Goal: Information Seeking & Learning: Learn about a topic

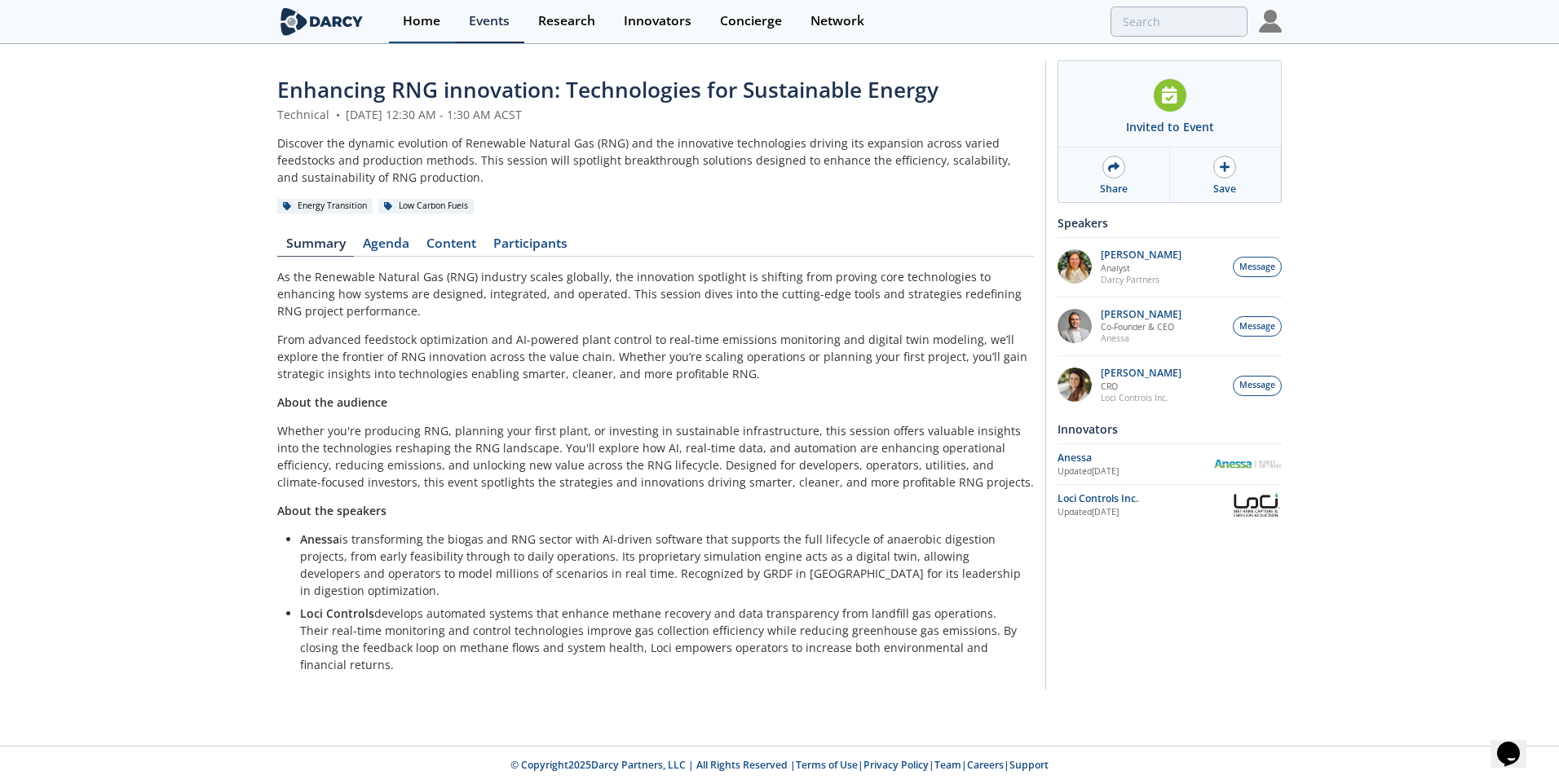
click at [431, 19] on div "Home" at bounding box center [421, 21] width 37 height 13
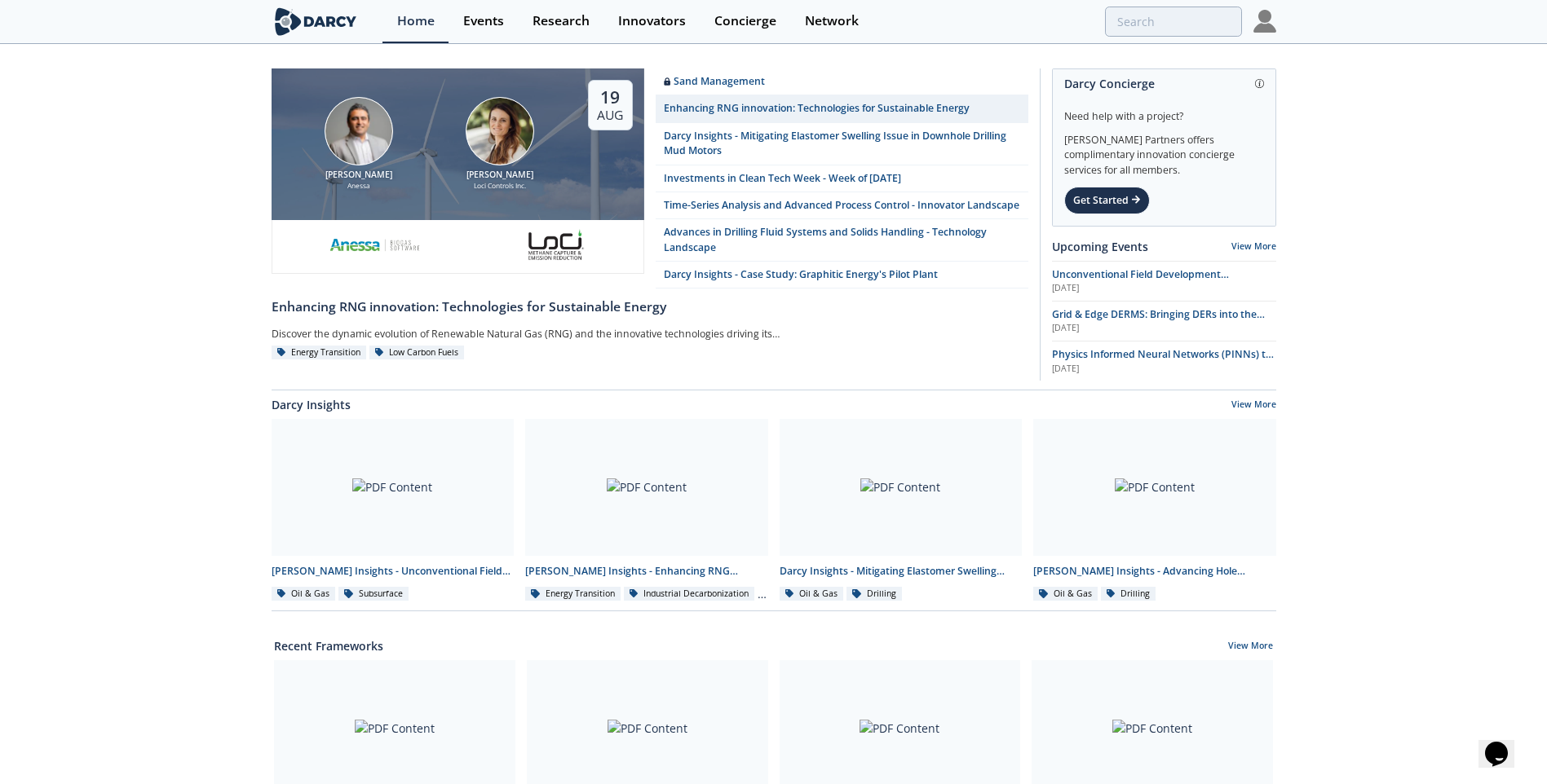
click at [475, 153] on img at bounding box center [499, 131] width 69 height 69
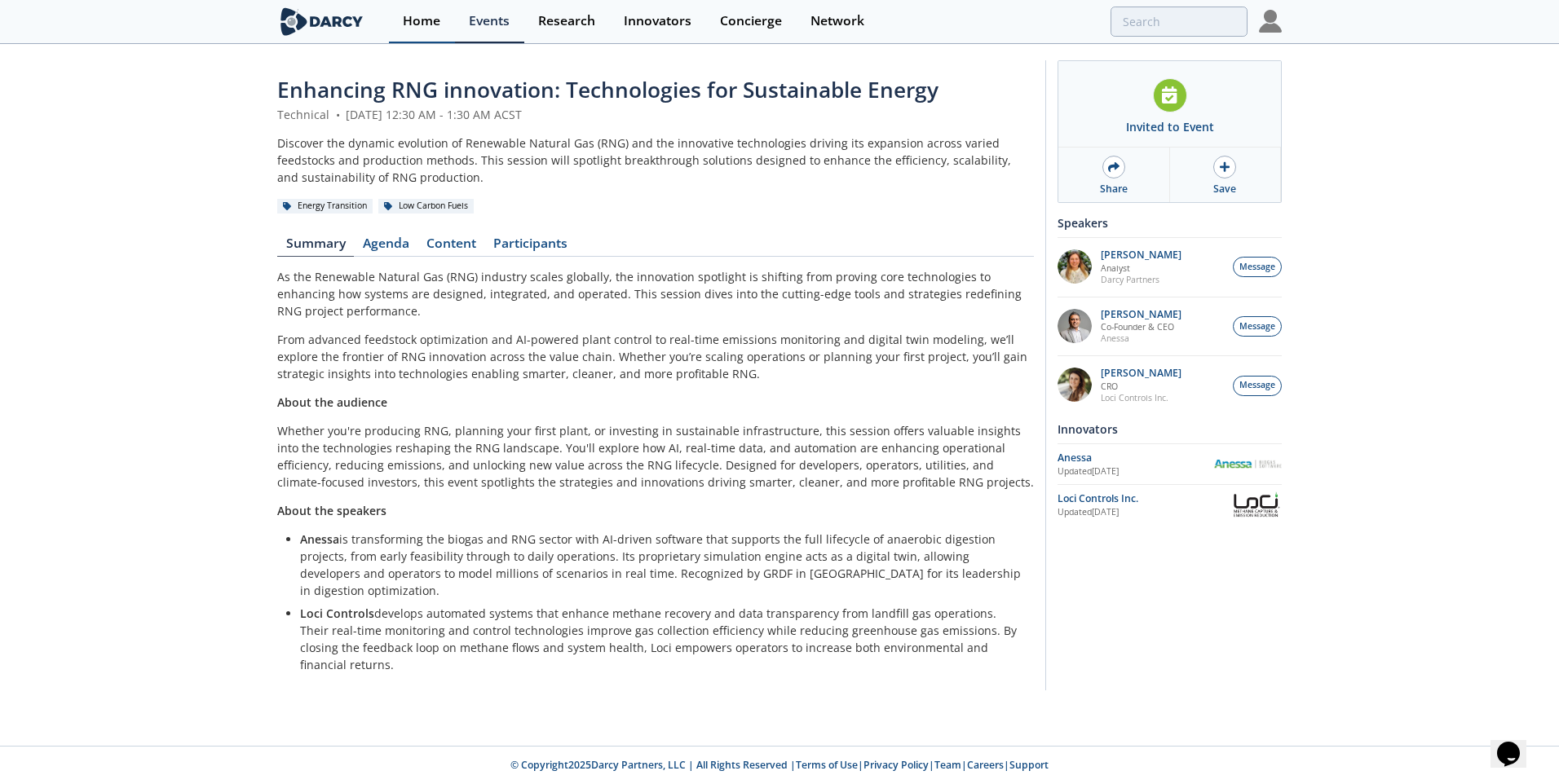
click at [424, 24] on div "Home" at bounding box center [421, 21] width 37 height 13
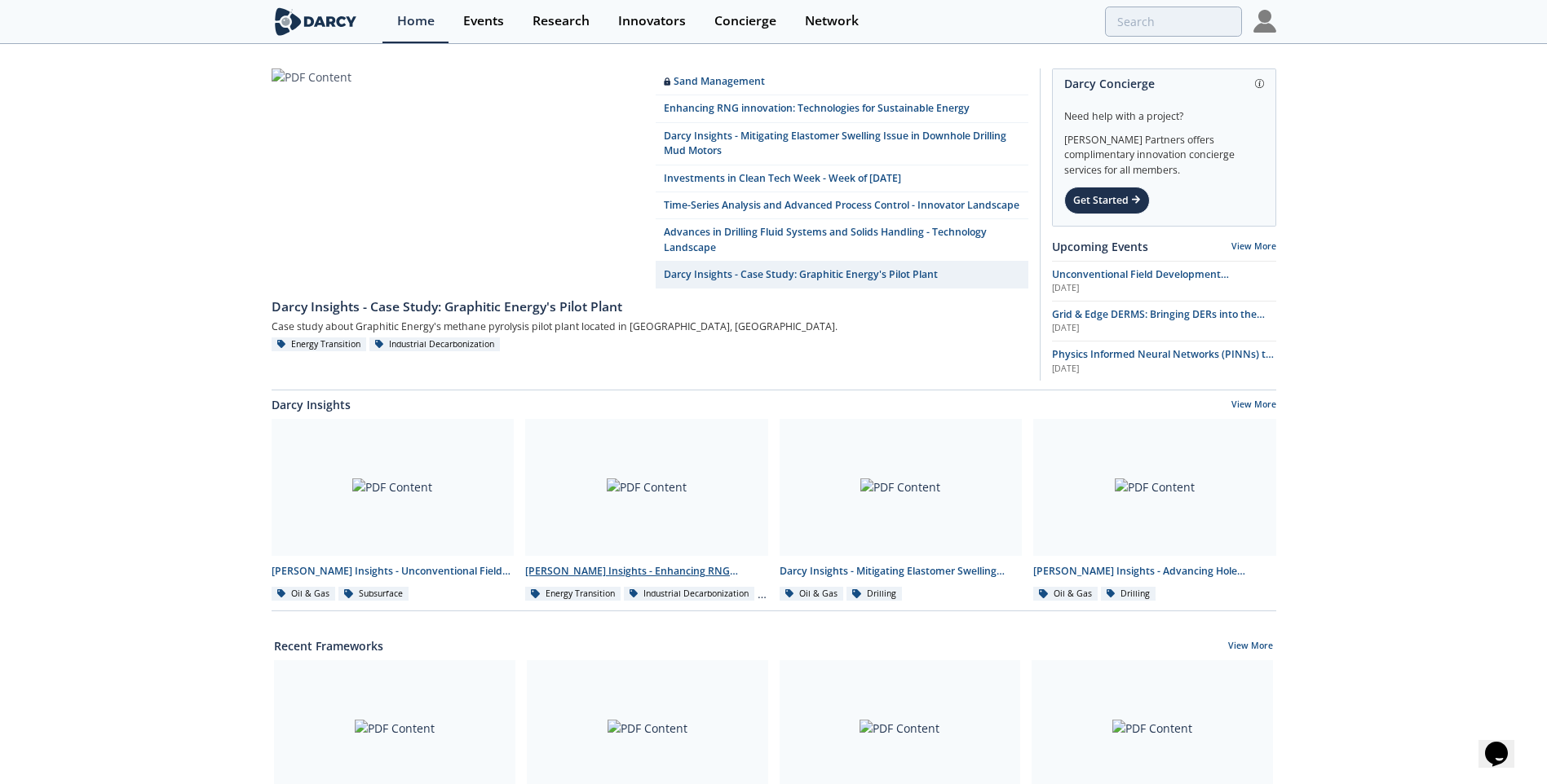
click at [616, 512] on div at bounding box center [647, 487] width 243 height 137
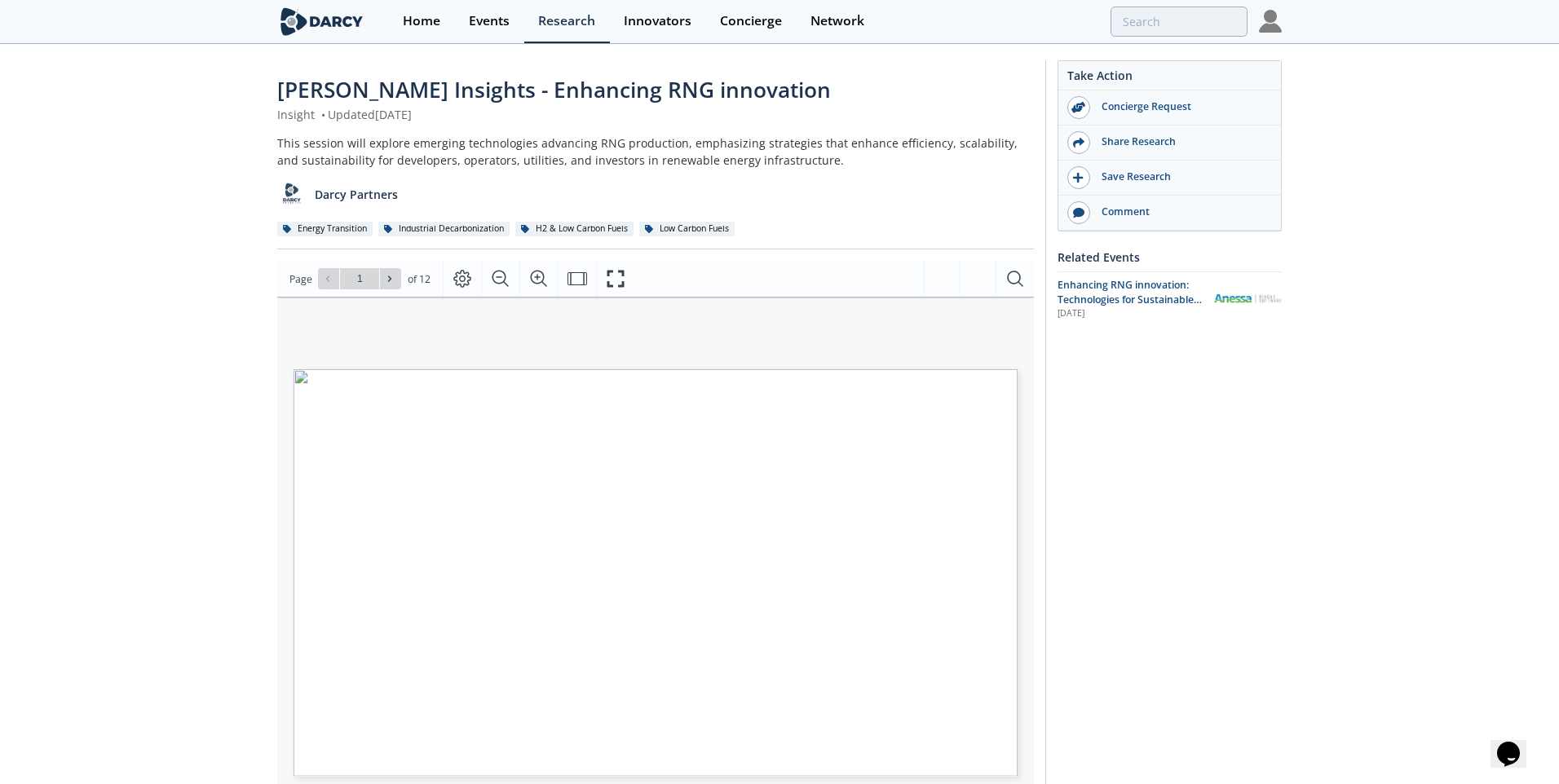
type input "2"
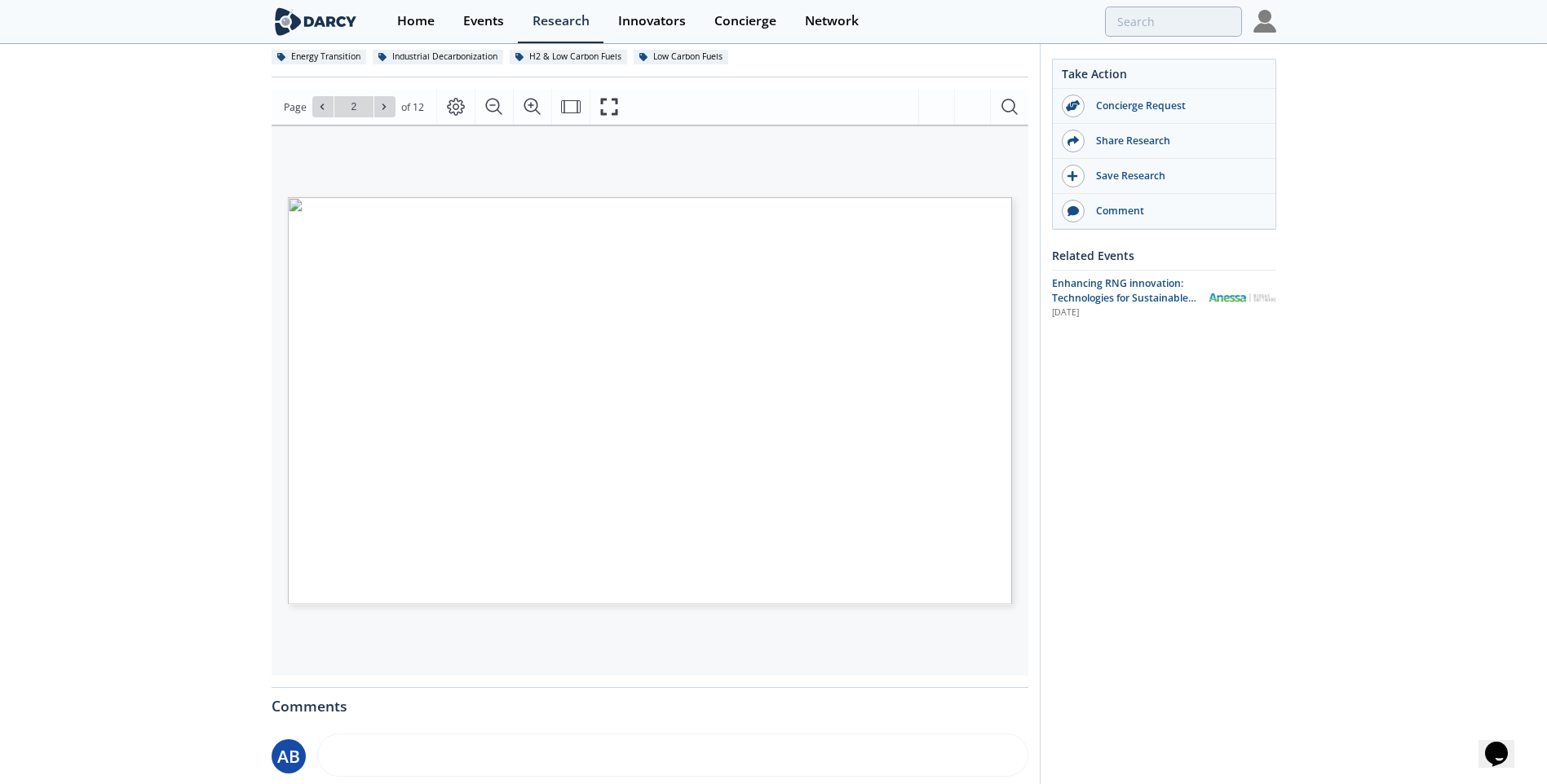
scroll to position [168, 0]
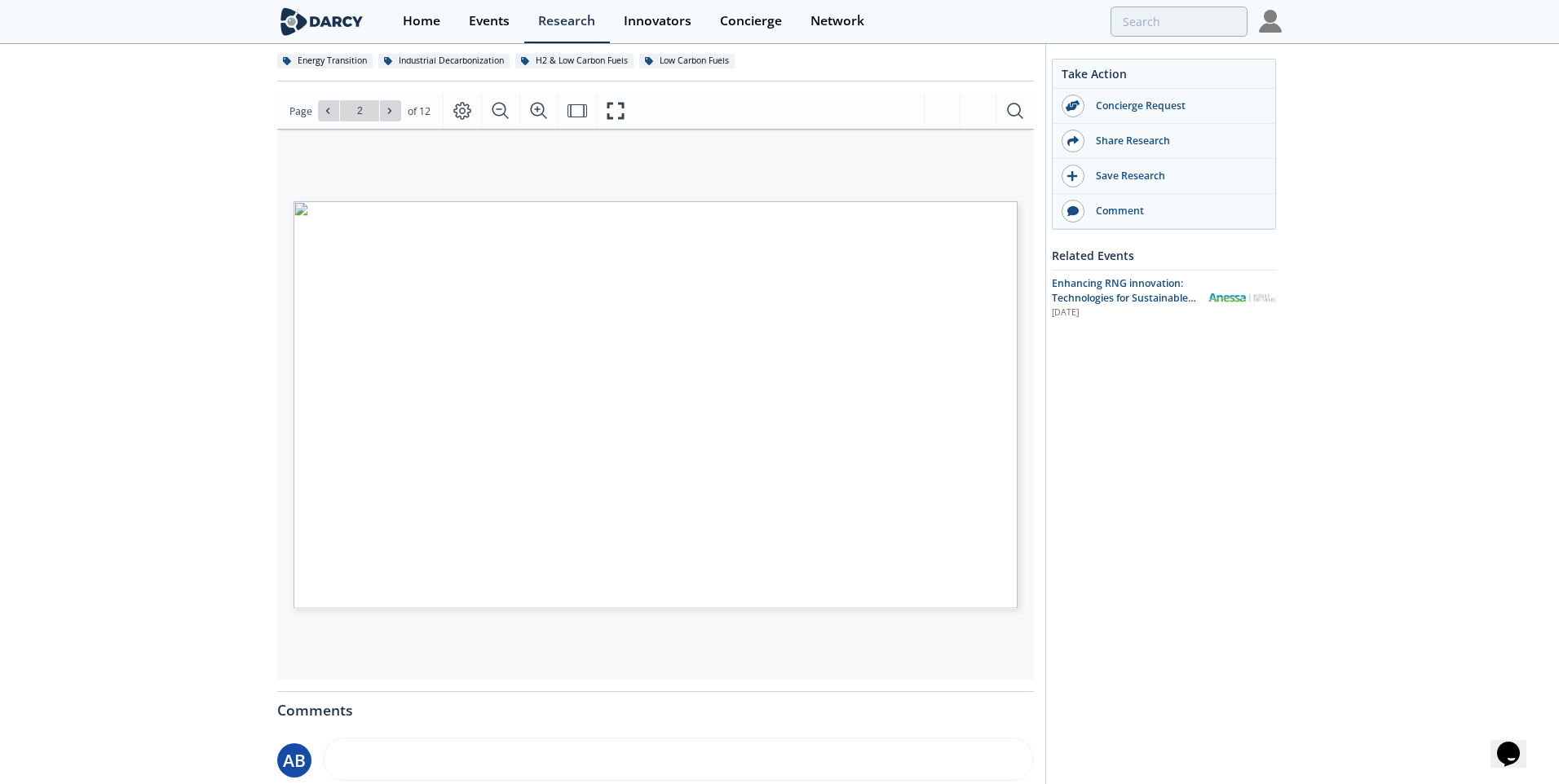
type input "3"
type input "4"
type input "5"
type input "6"
type input "1"
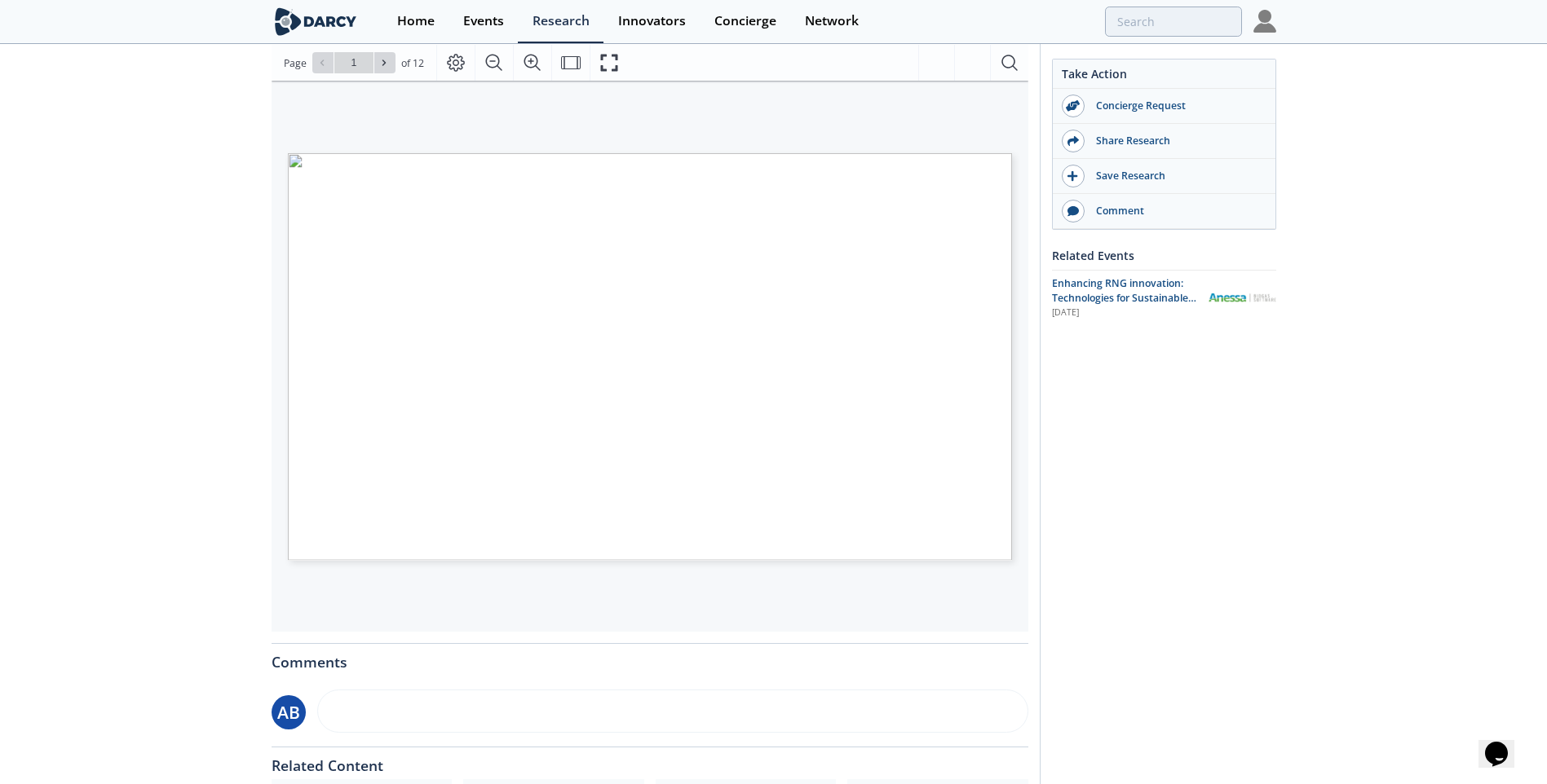
scroll to position [214, 0]
click at [1109, 289] on span "Enhancing RNG innovation: Technologies for Sustainable Energy" at bounding box center [1124, 298] width 145 height 44
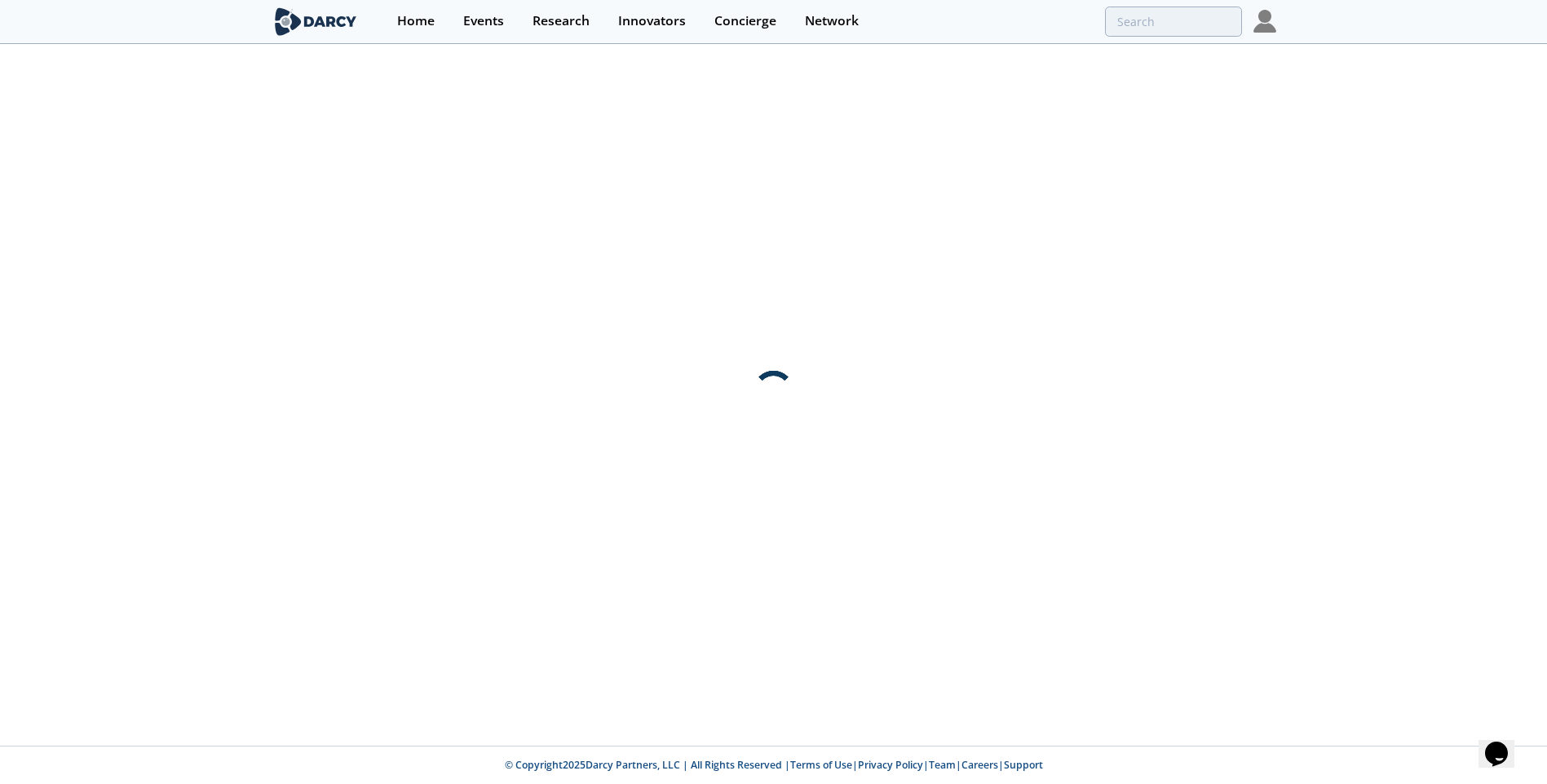
scroll to position [0, 0]
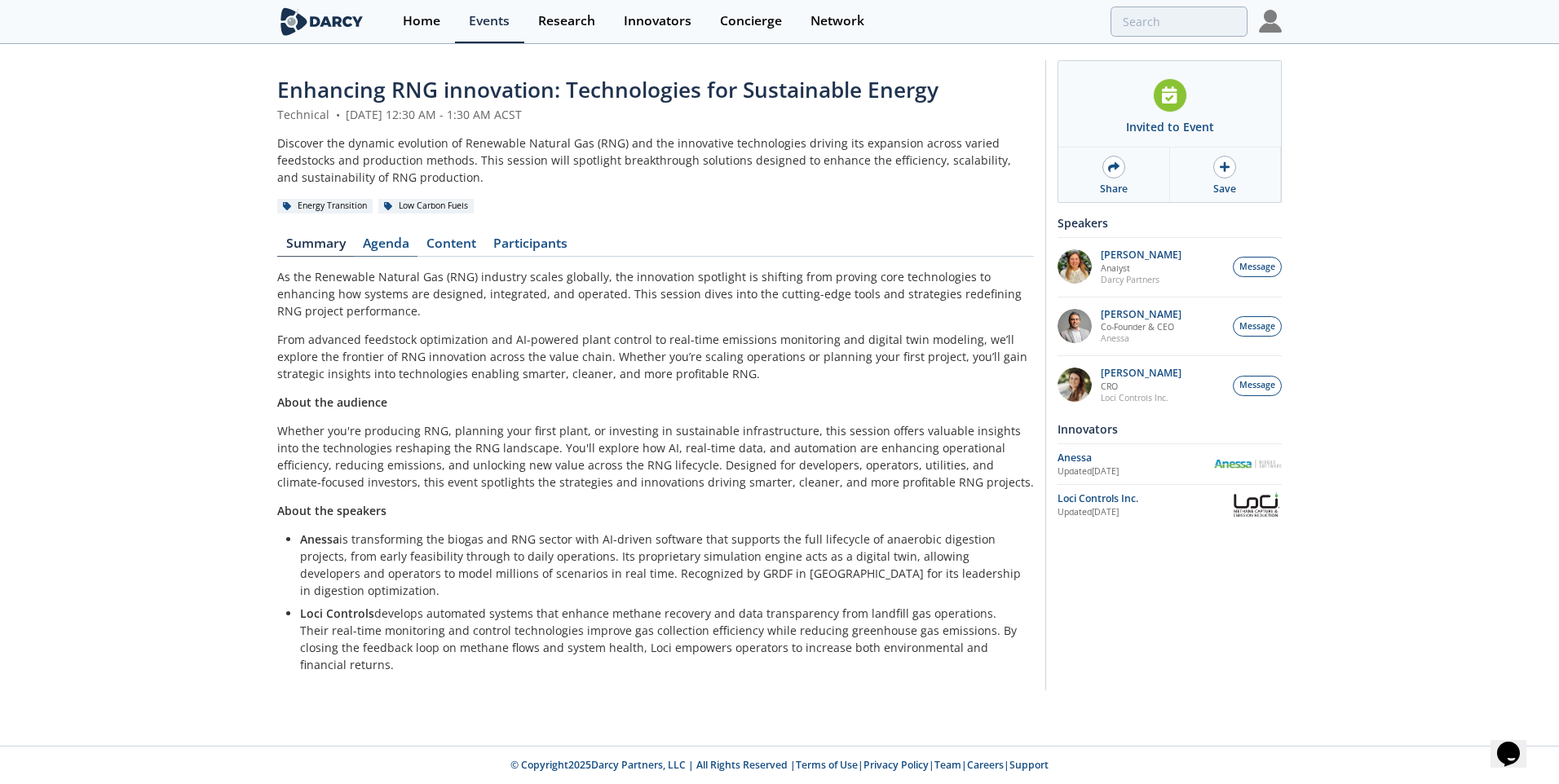
click at [390, 237] on link "Agenda" at bounding box center [385, 247] width 64 height 19
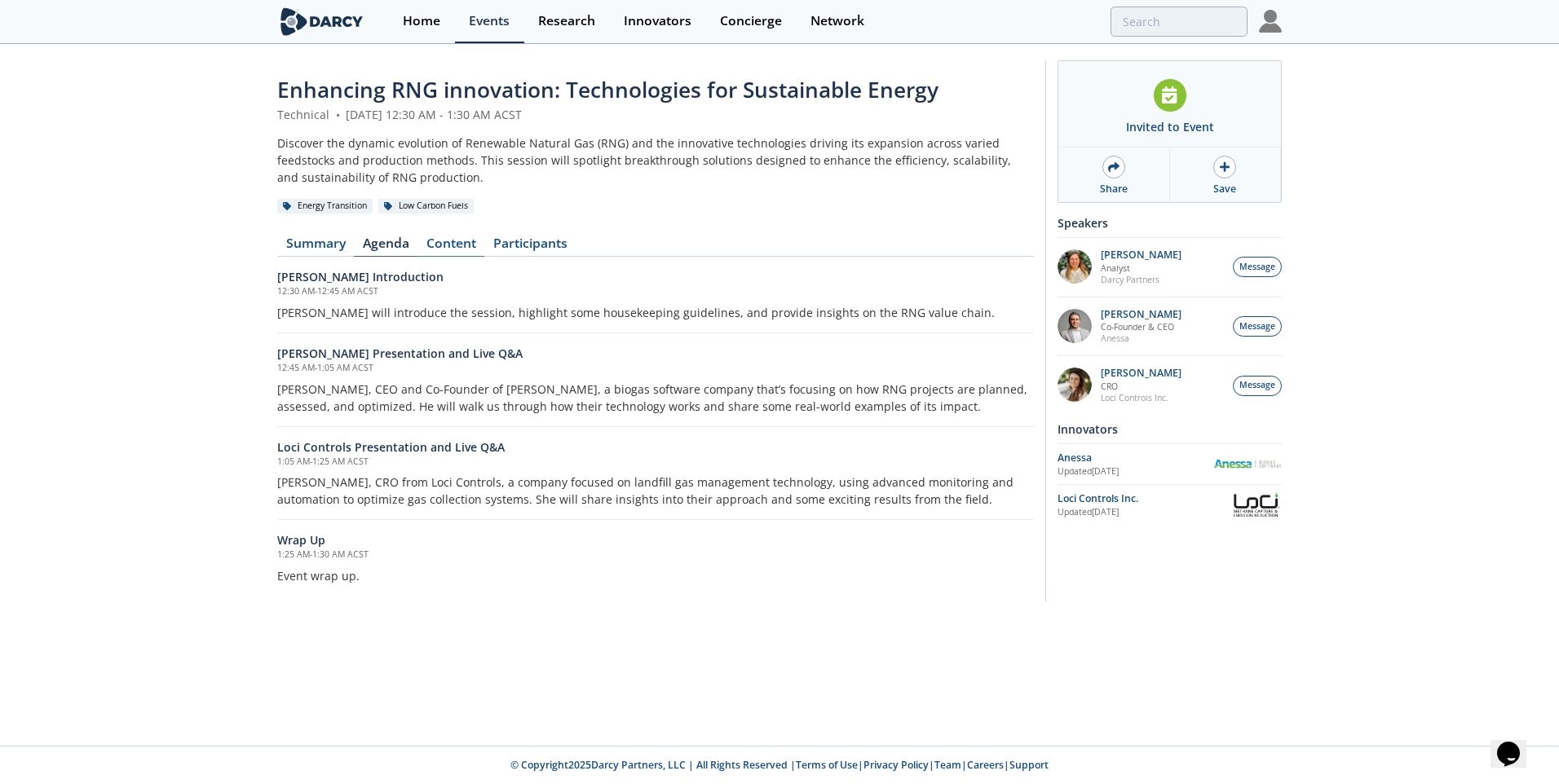
click at [458, 240] on link "Content" at bounding box center [451, 247] width 67 height 19
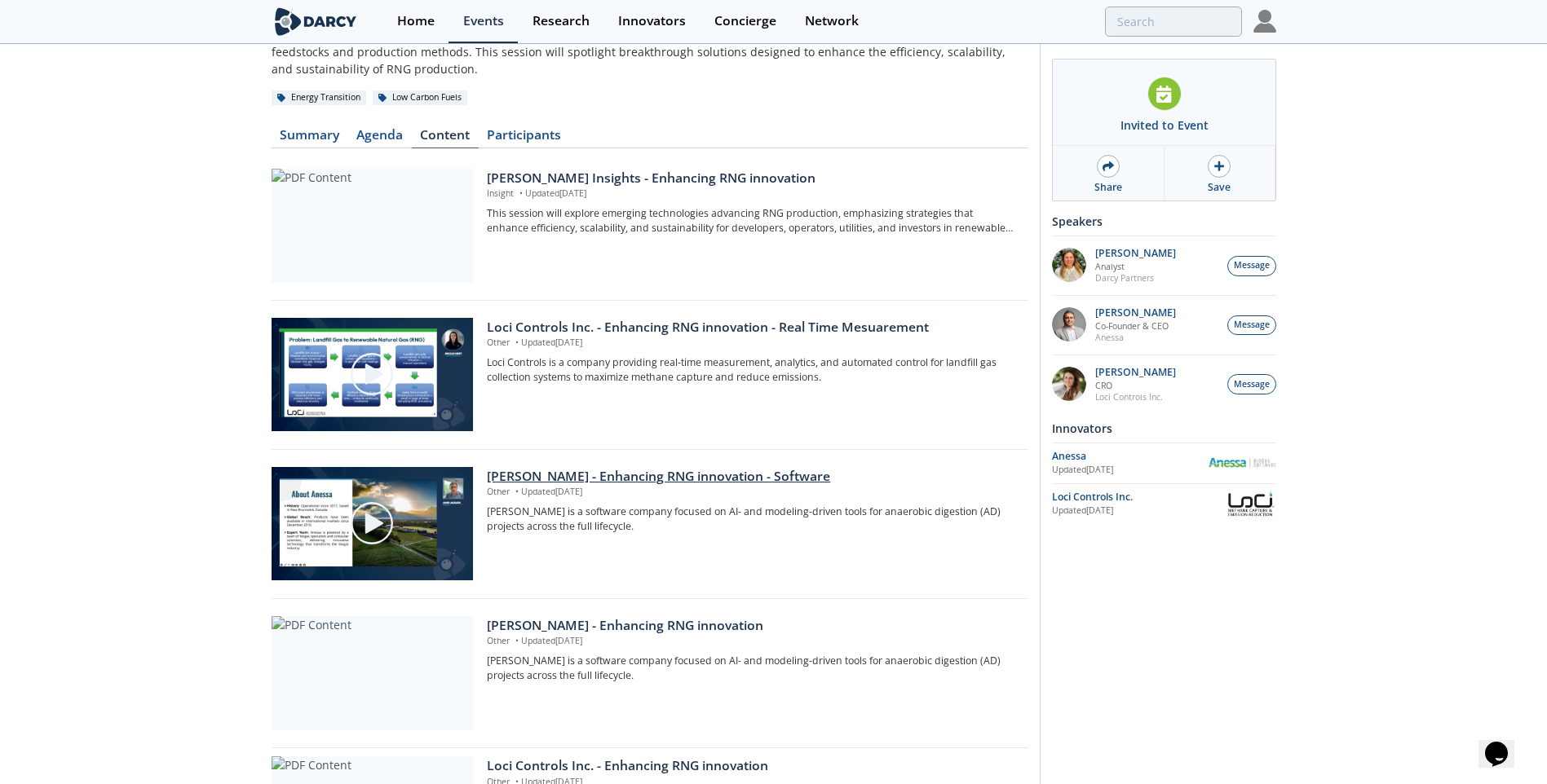
scroll to position [105, 0]
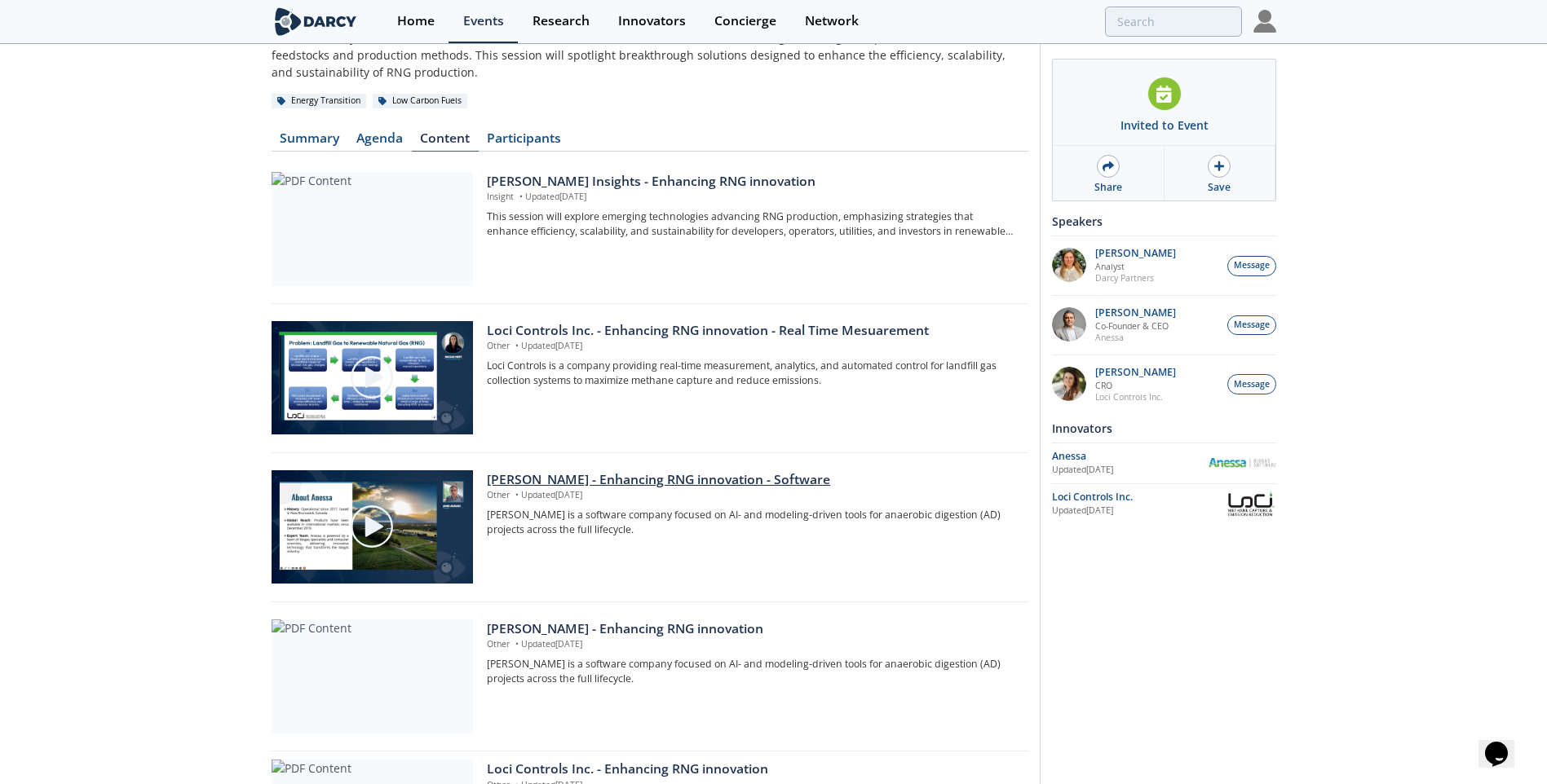
click at [368, 531] on img at bounding box center [372, 526] width 45 height 45
